Goal: Task Accomplishment & Management: Manage account settings

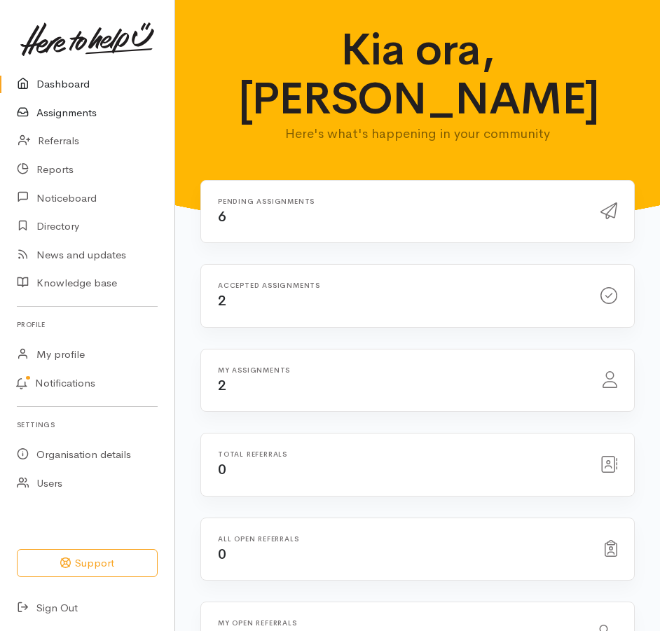
click at [66, 119] on link "Assignments" at bounding box center [87, 113] width 174 height 29
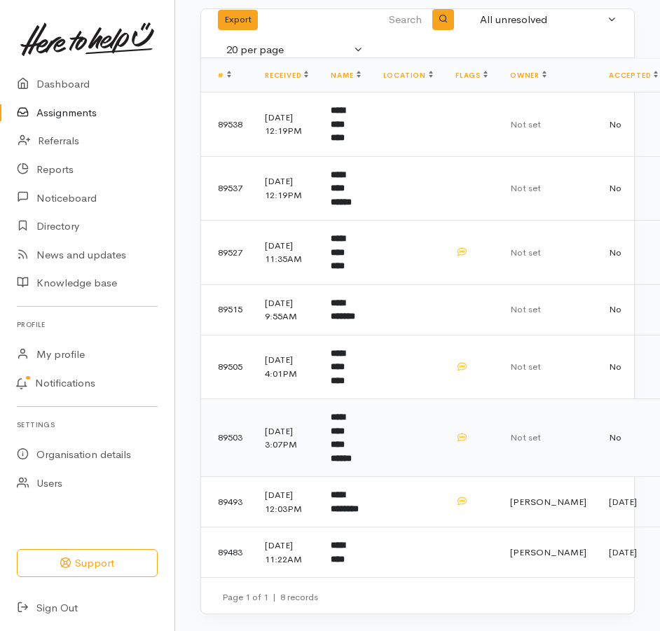
scroll to position [206, 0]
click at [345, 541] on b "*********" at bounding box center [338, 552] width 14 height 23
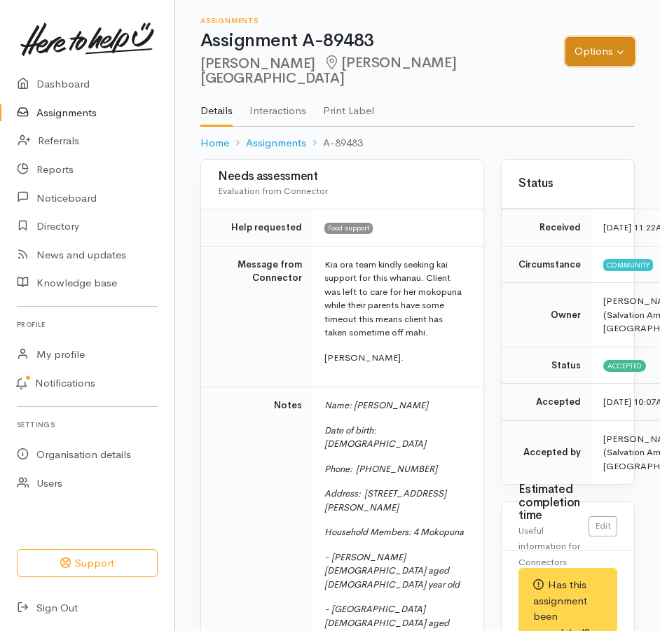
click at [572, 52] on button "Options" at bounding box center [599, 51] width 69 height 29
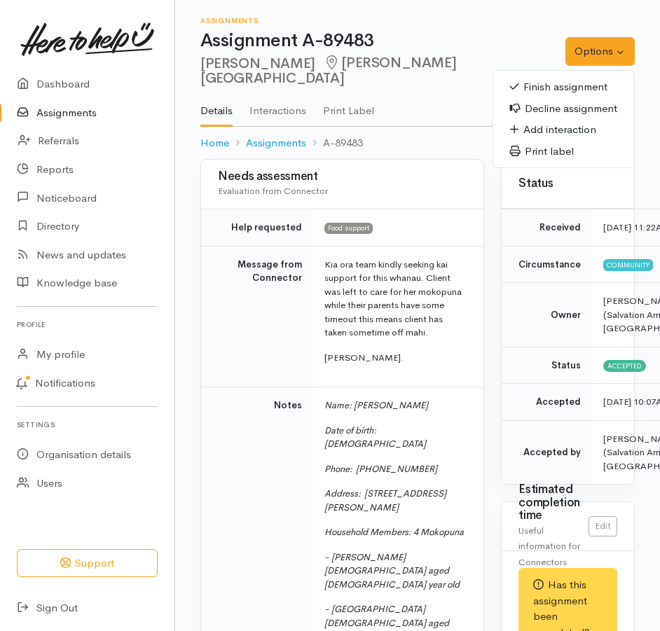
click at [525, 87] on link "Finish assignment" at bounding box center [563, 87] width 141 height 22
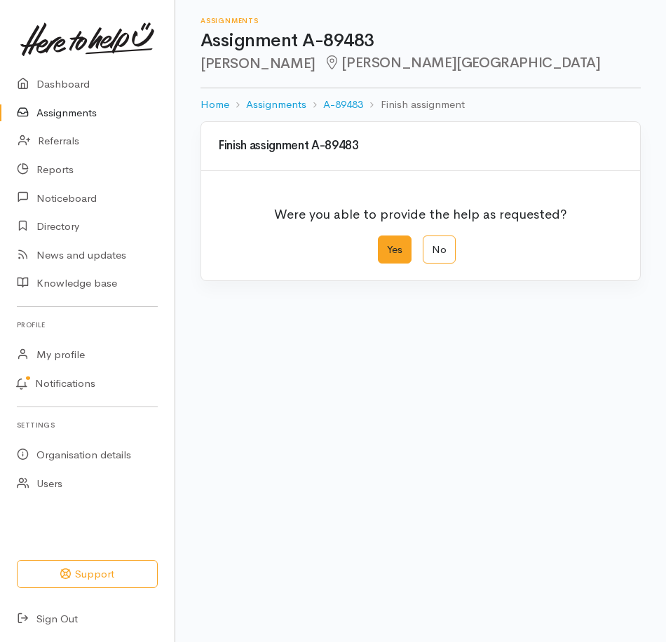
drag, startPoint x: 394, startPoint y: 271, endPoint x: 394, endPoint y: 285, distance: 14.0
click at [397, 264] on label "Yes" at bounding box center [395, 249] width 34 height 29
click at [387, 245] on input "Yes" at bounding box center [382, 239] width 9 height 9
radio input "true"
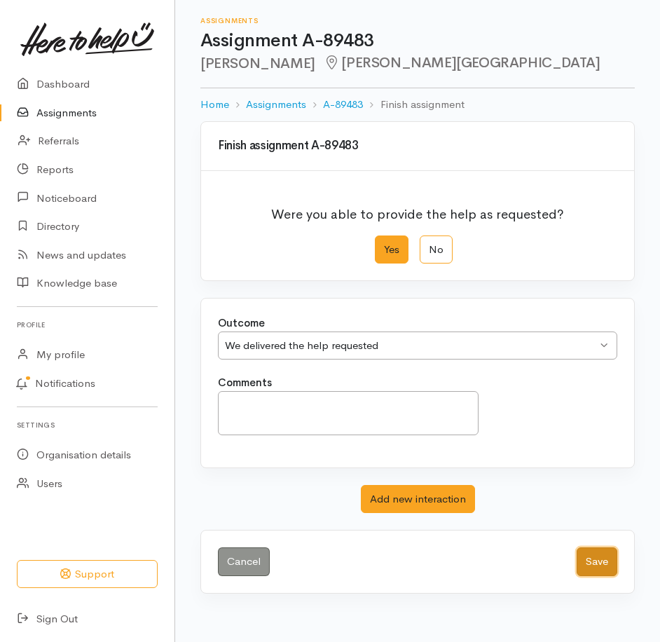
click at [593, 576] on button "Save" at bounding box center [597, 561] width 41 height 29
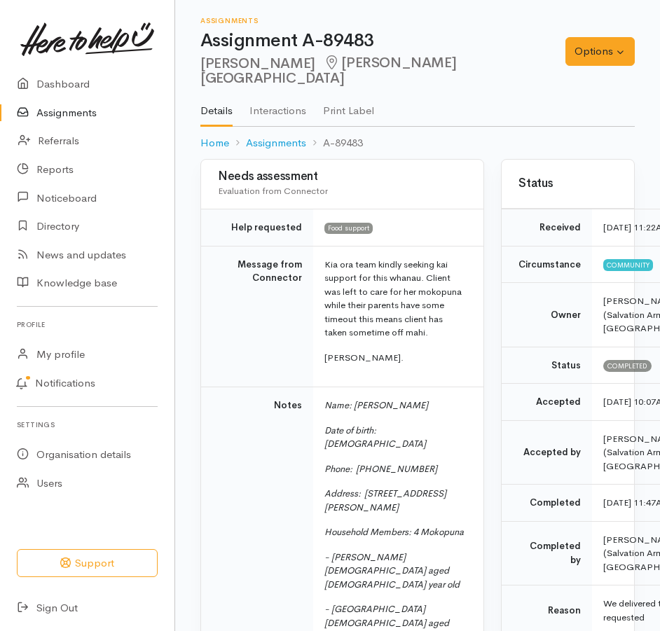
click at [88, 122] on link "Assignments" at bounding box center [87, 113] width 174 height 29
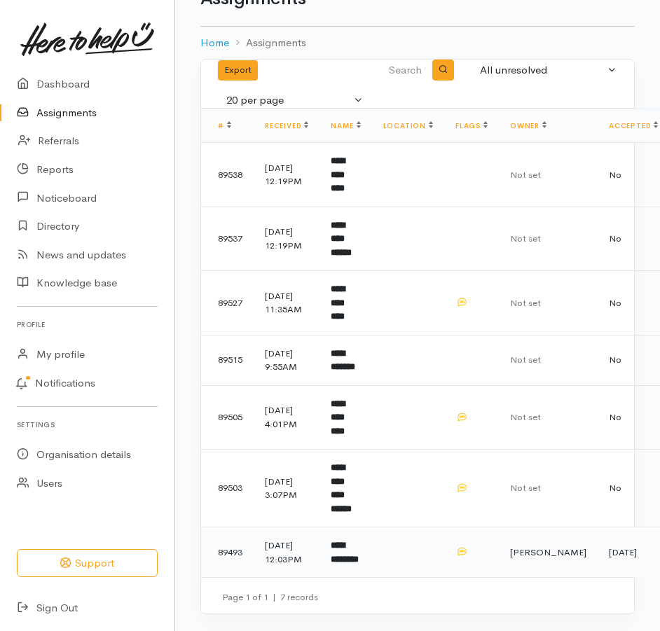
scroll to position [134, 0]
click at [352, 463] on b "**********" at bounding box center [341, 488] width 21 height 50
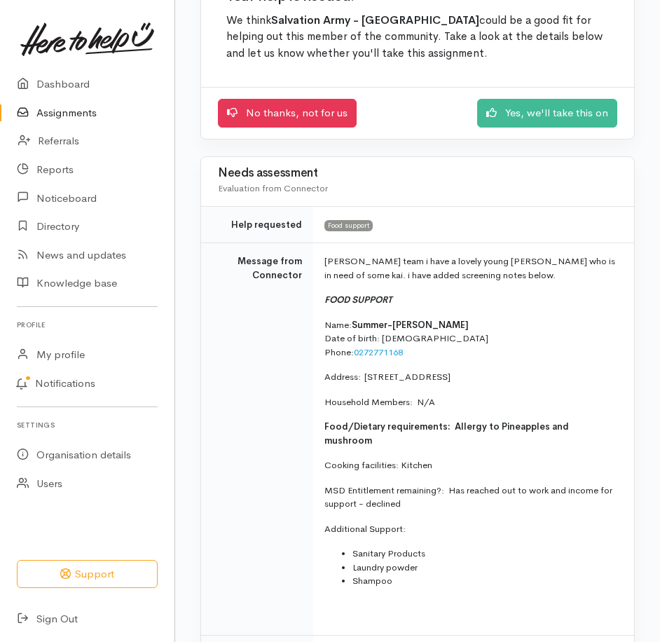
scroll to position [140, 0]
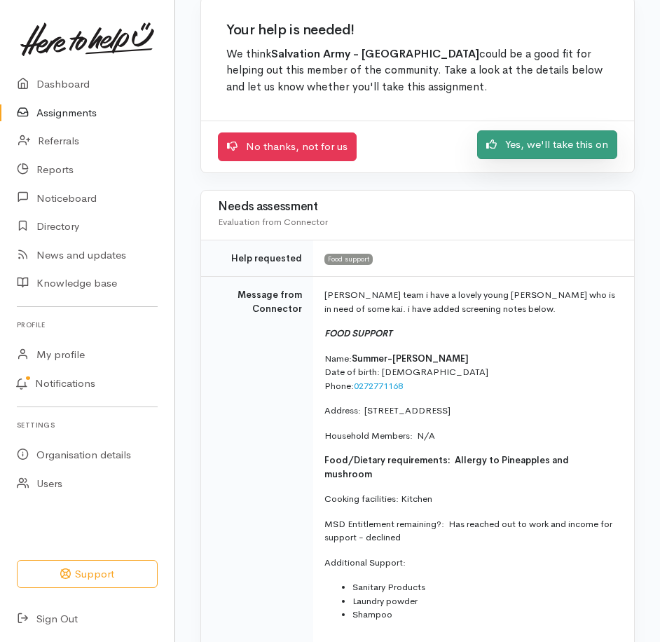
click at [532, 159] on link "Yes, we'll take this on" at bounding box center [547, 144] width 140 height 29
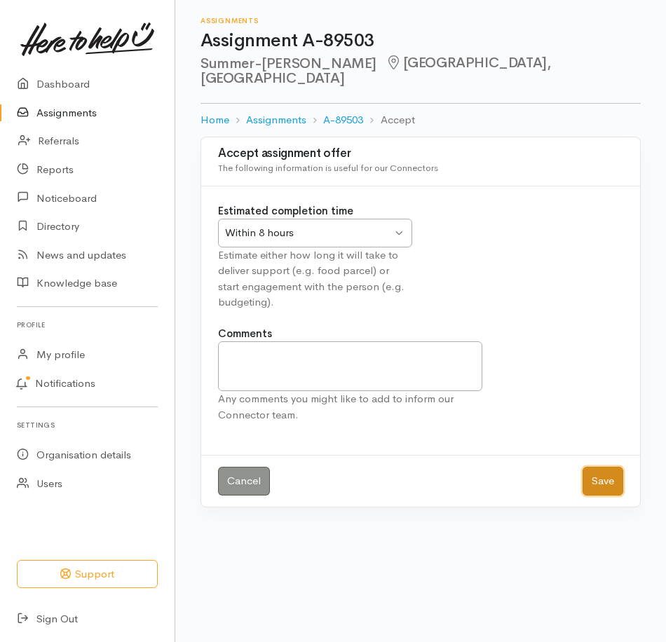
click at [602, 495] on button "Save" at bounding box center [602, 481] width 41 height 29
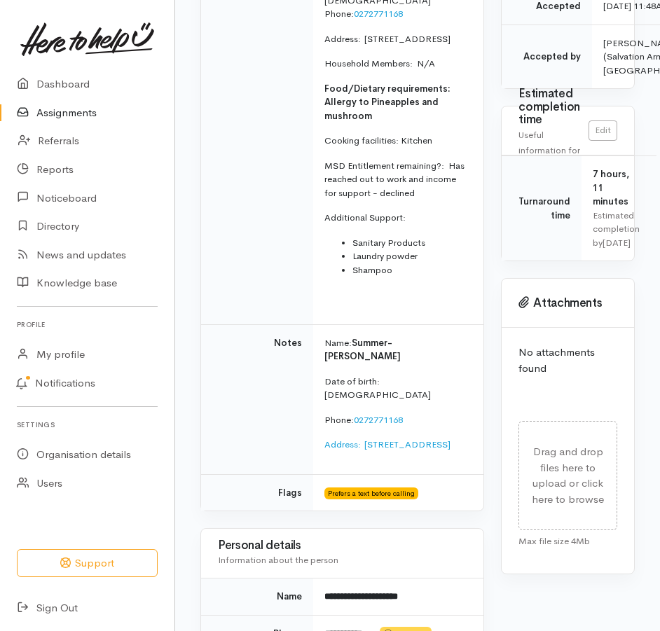
scroll to position [420, 0]
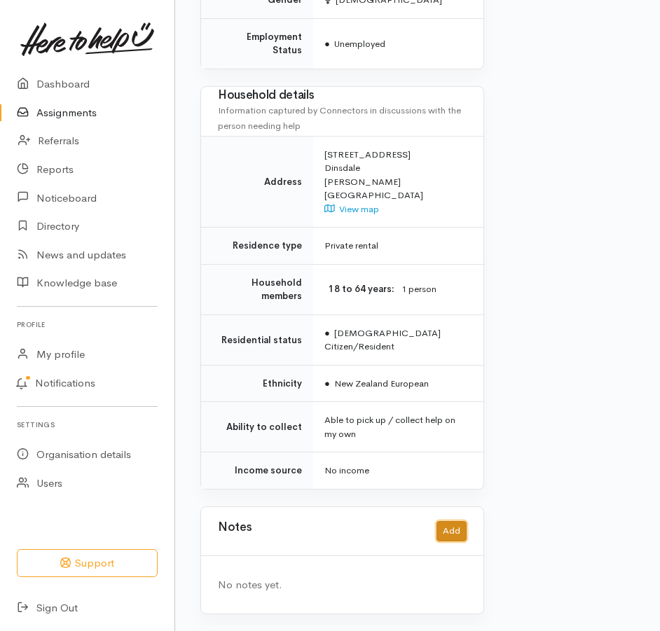
click at [453, 521] on button "Add" at bounding box center [451, 531] width 30 height 20
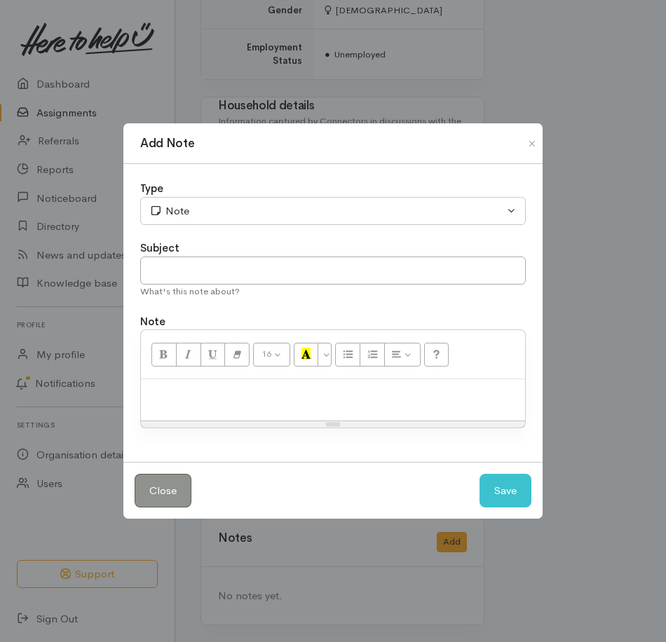
click at [317, 402] on p at bounding box center [333, 394] width 370 height 16
drag, startPoint x: 500, startPoint y: 502, endPoint x: 491, endPoint y: 497, distance: 9.7
click at [498, 501] on button "Save" at bounding box center [505, 491] width 52 height 34
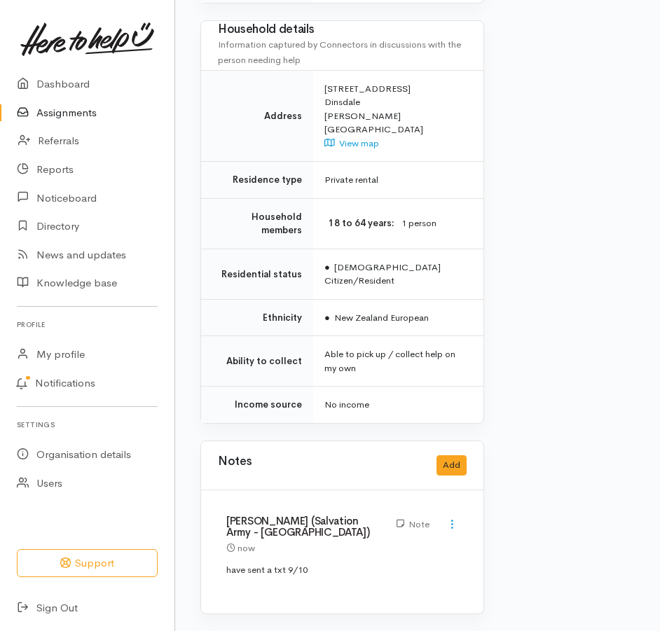
click at [76, 125] on link "Assignments" at bounding box center [87, 113] width 174 height 29
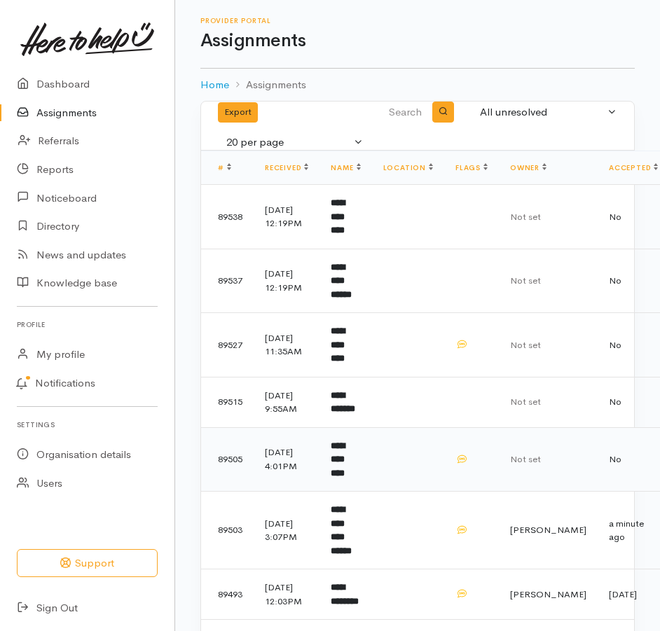
click at [345, 478] on b "**********" at bounding box center [338, 459] width 14 height 36
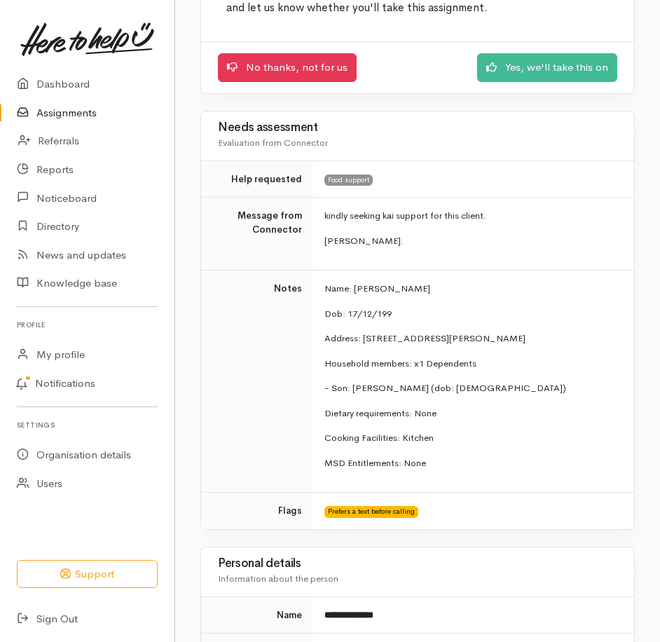
scroll to position [156, 0]
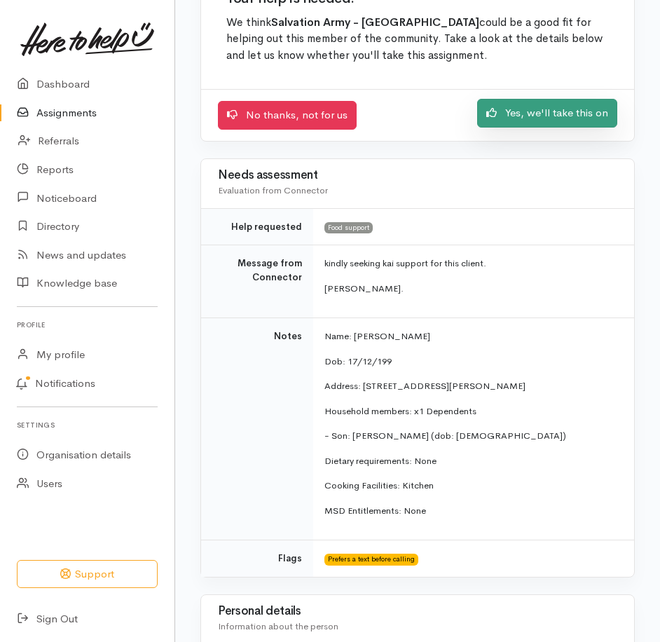
click at [509, 128] on link "Yes, we'll take this on" at bounding box center [547, 113] width 140 height 29
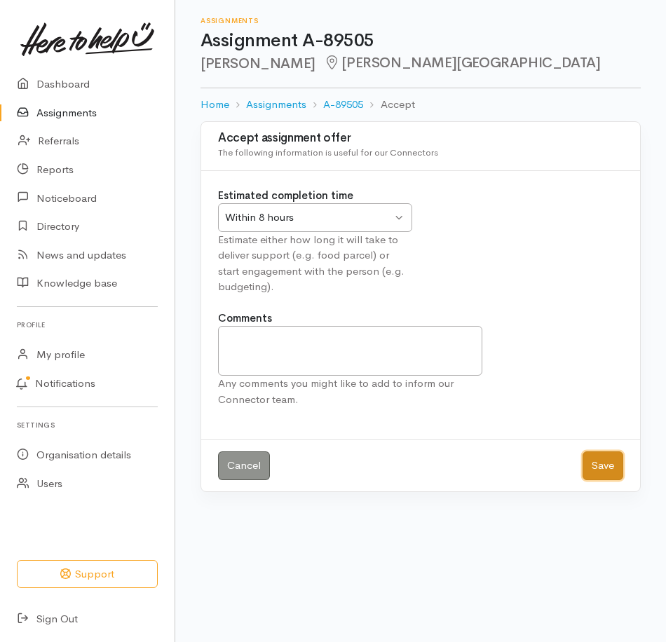
click at [593, 480] on button "Save" at bounding box center [602, 465] width 41 height 29
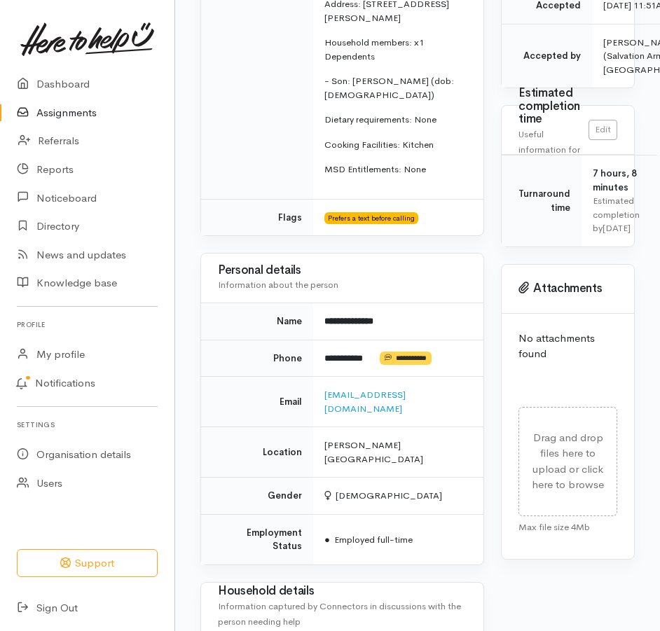
scroll to position [420, 0]
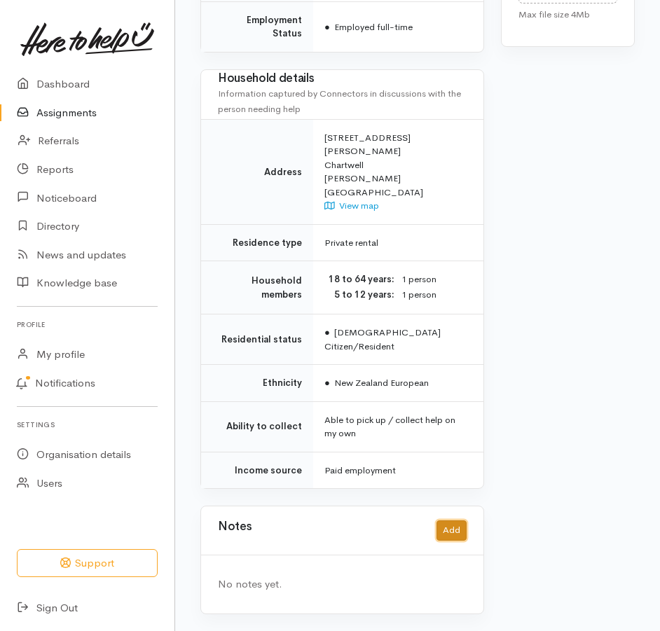
click at [441, 523] on button "Add" at bounding box center [451, 531] width 30 height 20
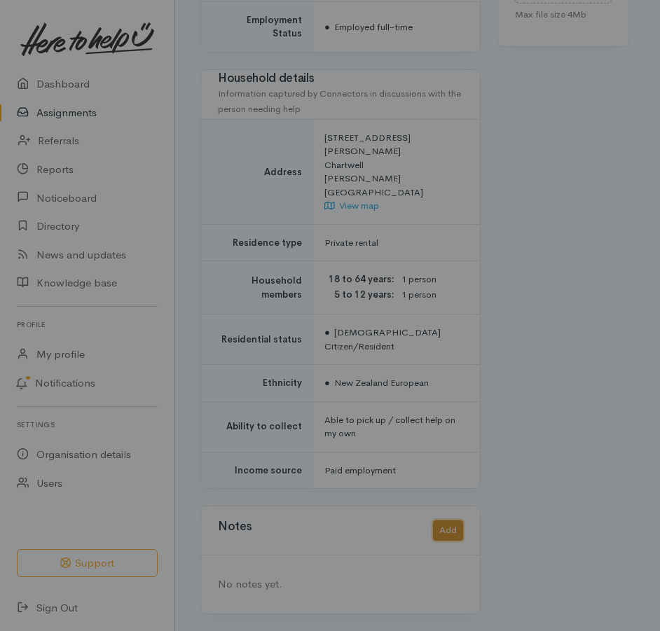
scroll to position [1013, 0]
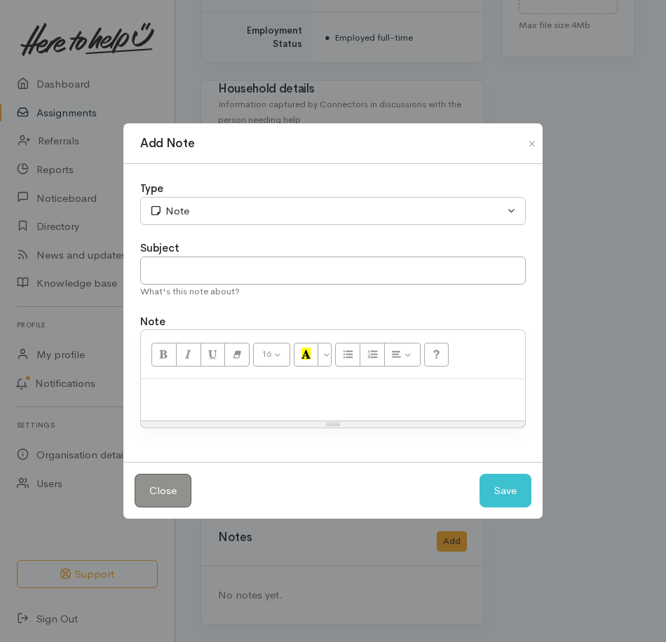
click at [249, 400] on p at bounding box center [333, 394] width 370 height 16
click at [507, 508] on button "Save" at bounding box center [505, 491] width 52 height 34
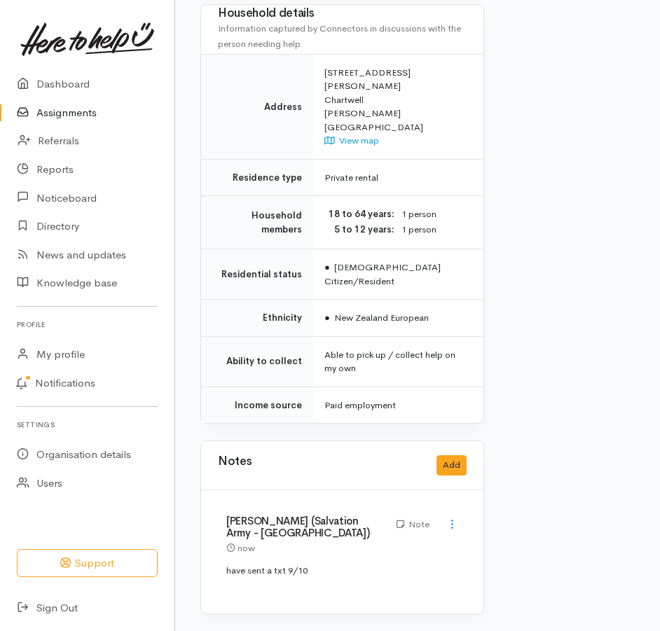
click at [75, 120] on link "Assignments" at bounding box center [87, 113] width 174 height 29
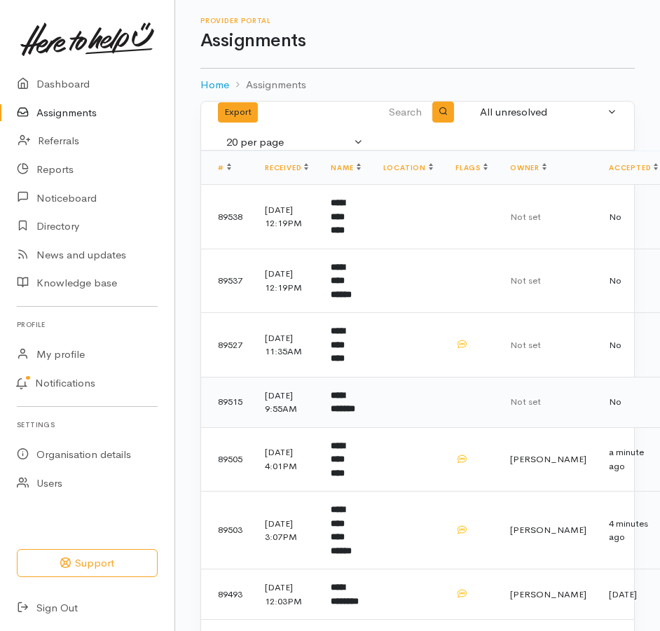
click at [355, 414] on b "**********" at bounding box center [343, 402] width 25 height 23
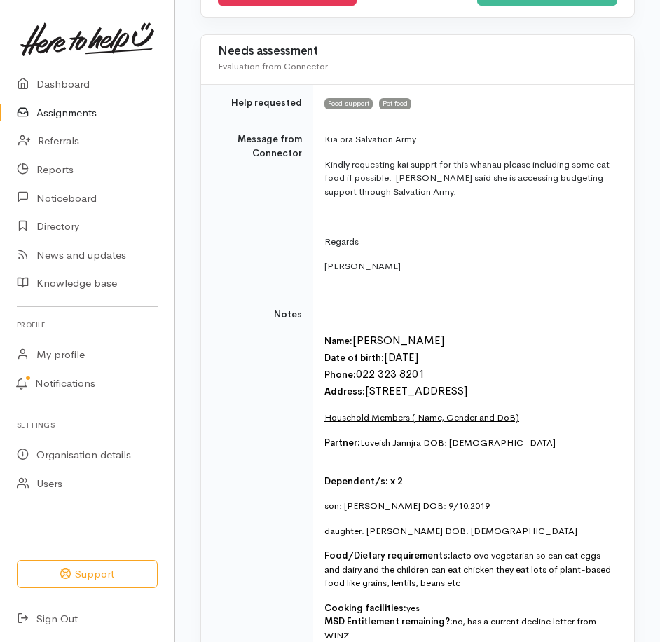
scroll to position [350, 0]
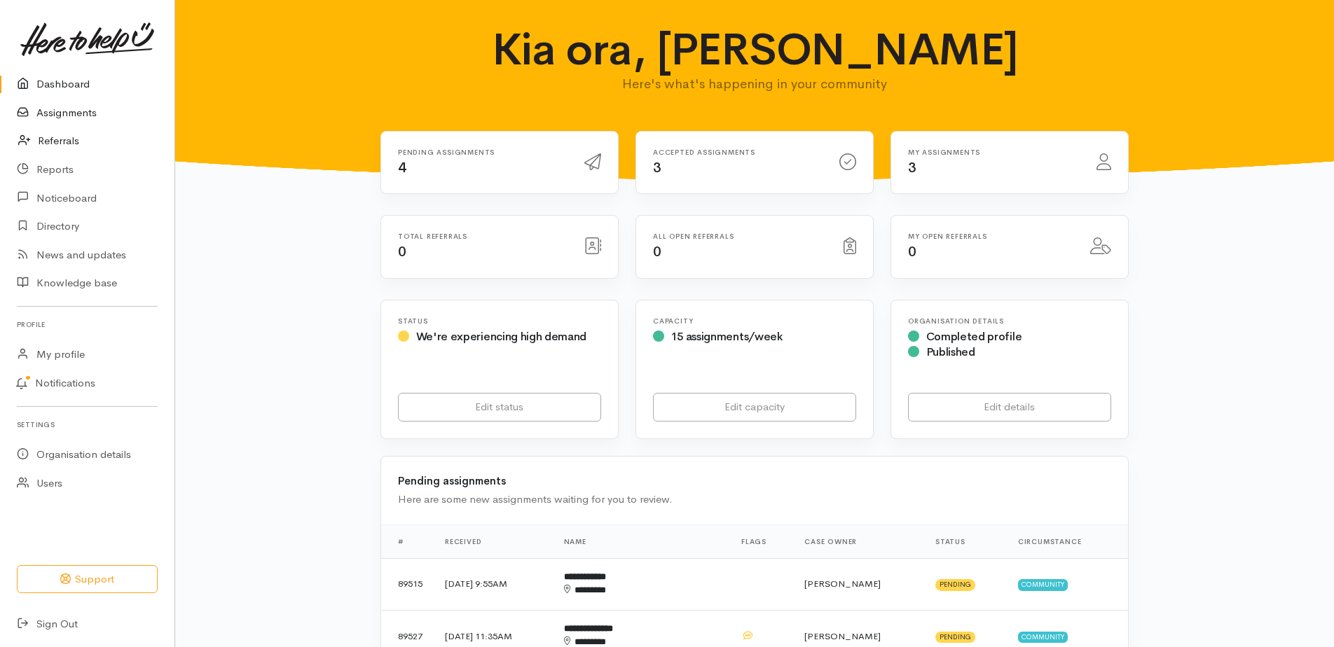
drag, startPoint x: 68, startPoint y: 128, endPoint x: 111, endPoint y: 165, distance: 56.7
click at [68, 128] on link "Assignments" at bounding box center [87, 113] width 174 height 29
